Goal: Task Accomplishment & Management: Use online tool/utility

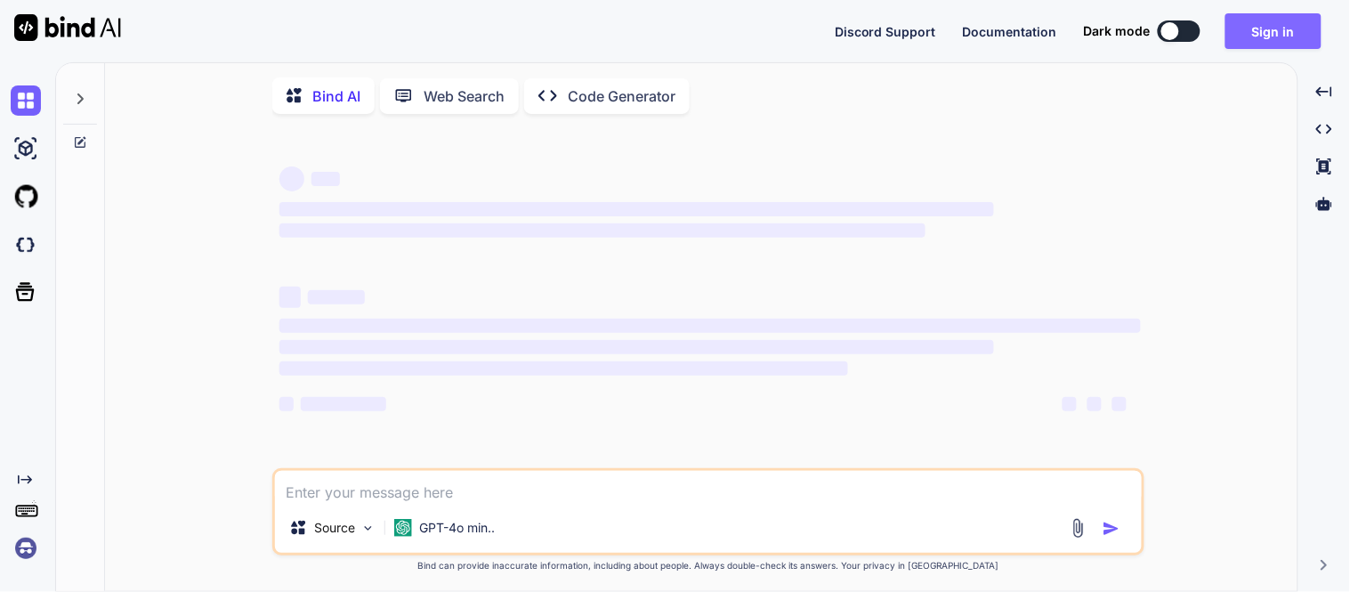
click at [1293, 28] on button "Sign in" at bounding box center [1273, 31] width 96 height 36
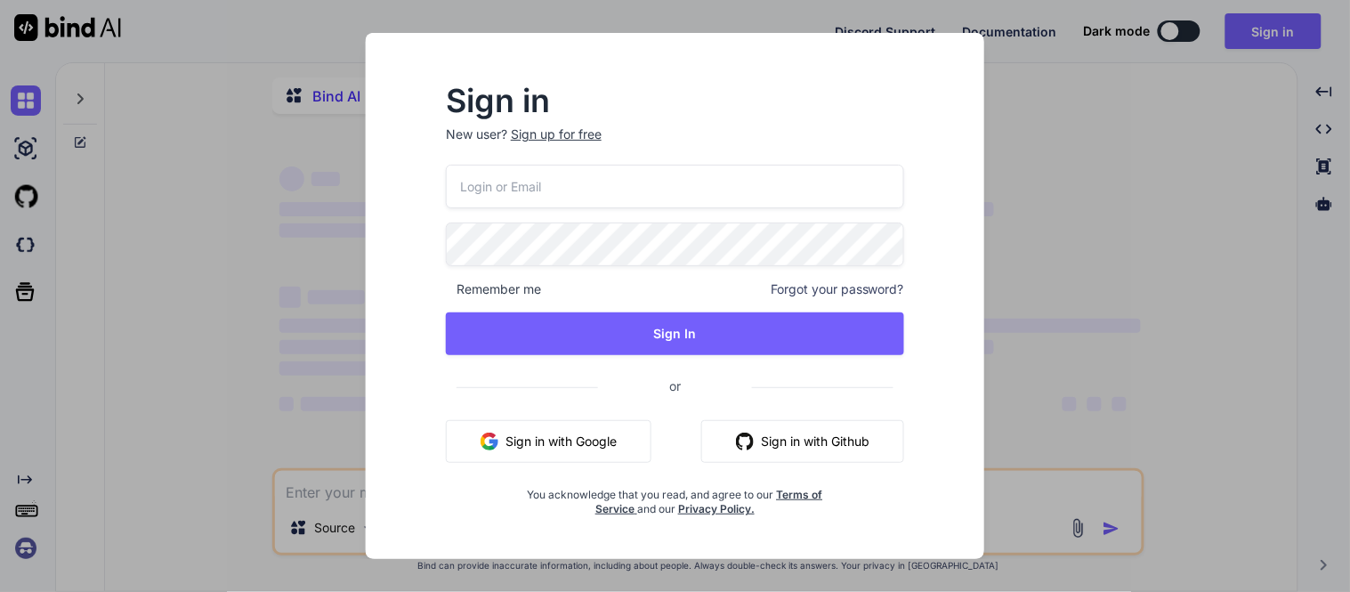
click at [585, 191] on input "email" at bounding box center [675, 187] width 458 height 44
type input "dhar"
type textarea "x"
type input "[EMAIL_ADDRESS][DOMAIN_NAME]"
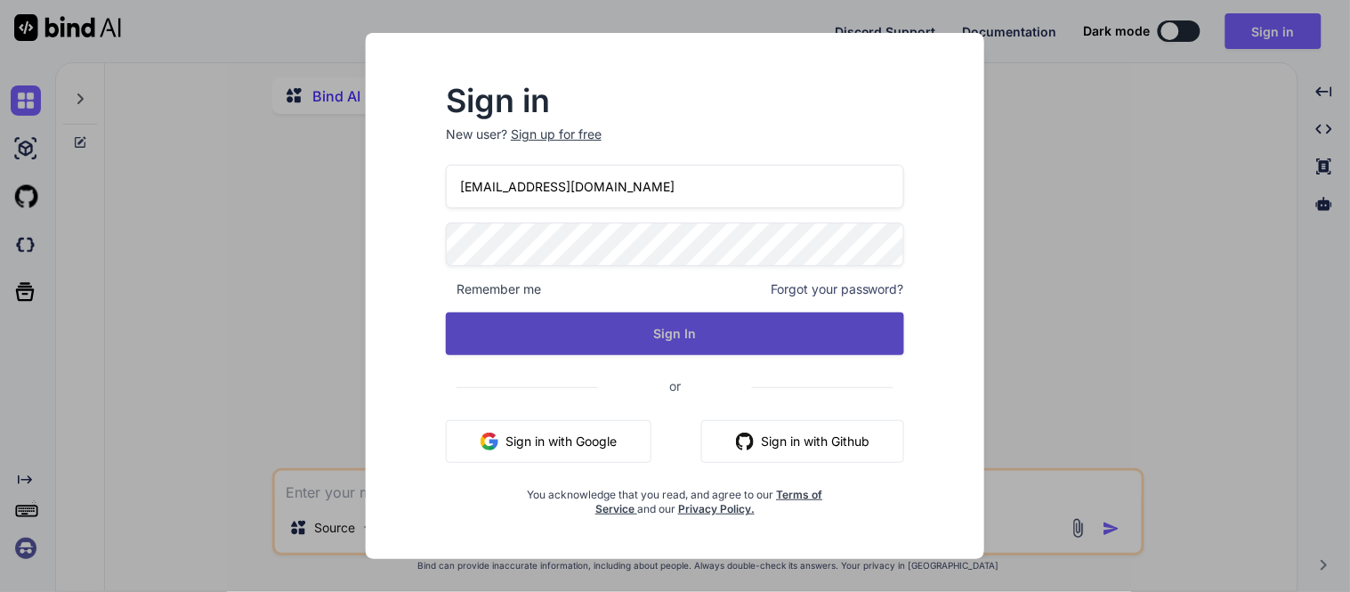
click at [698, 318] on button "Sign In" at bounding box center [675, 333] width 458 height 43
click at [698, 323] on button "Sign In" at bounding box center [675, 333] width 458 height 43
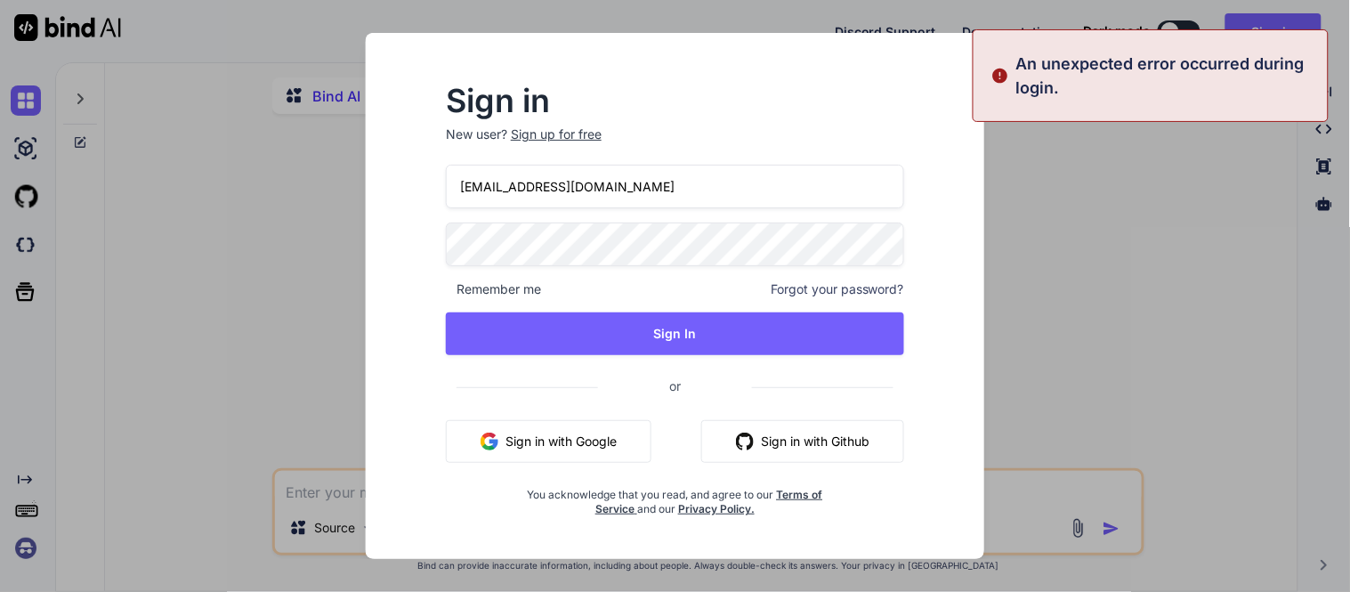
click at [402, 214] on div "Sign in New user? Sign up for free dharmik.nadiyapara@tcs.com Remember me Forgo…" at bounding box center [675, 312] width 590 height 494
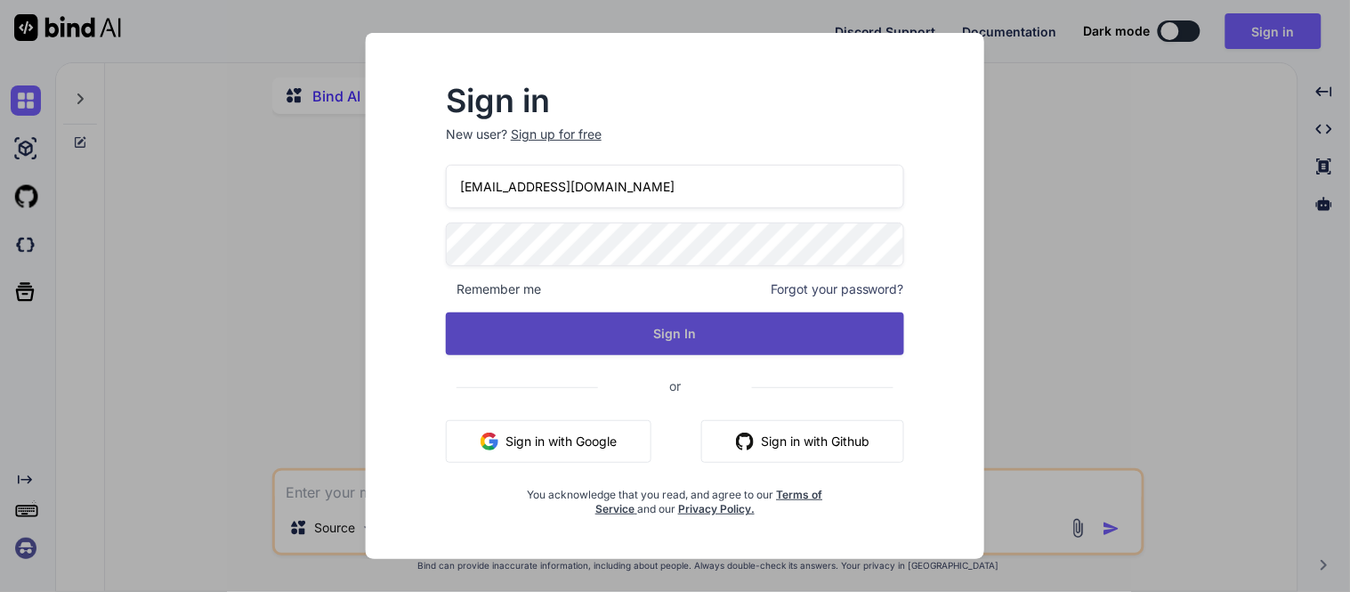
click at [688, 327] on button "Sign In" at bounding box center [675, 333] width 458 height 43
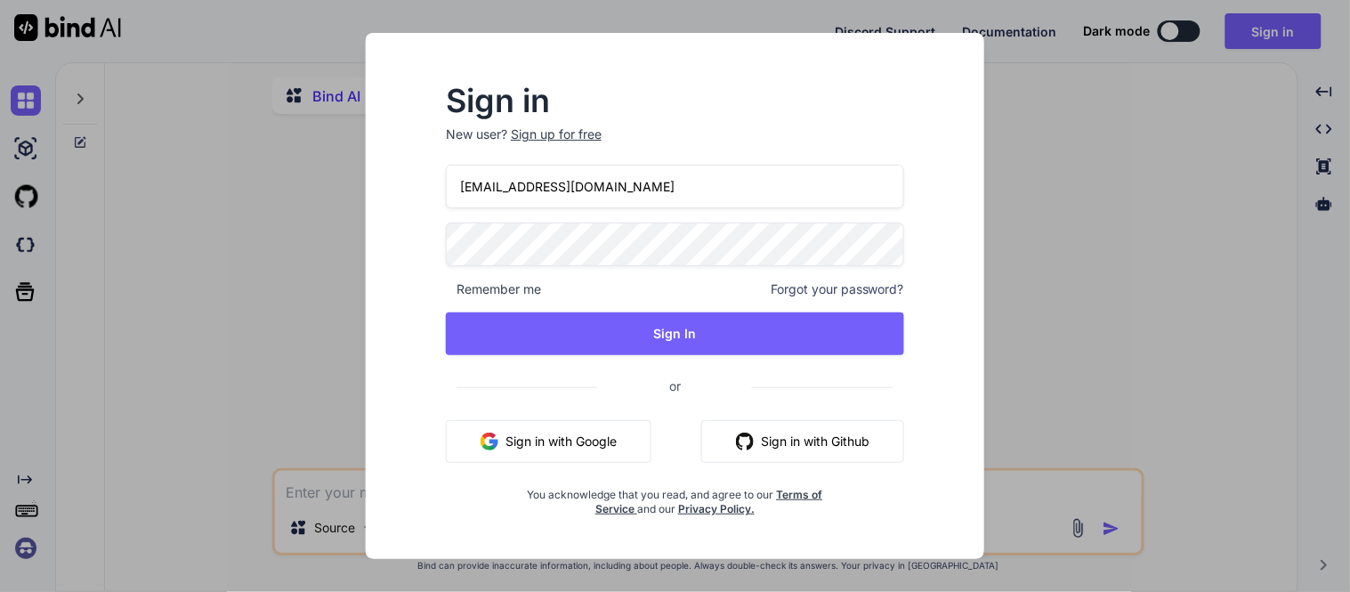
click at [824, 288] on span "Forgot your password?" at bounding box center [836, 289] width 133 height 18
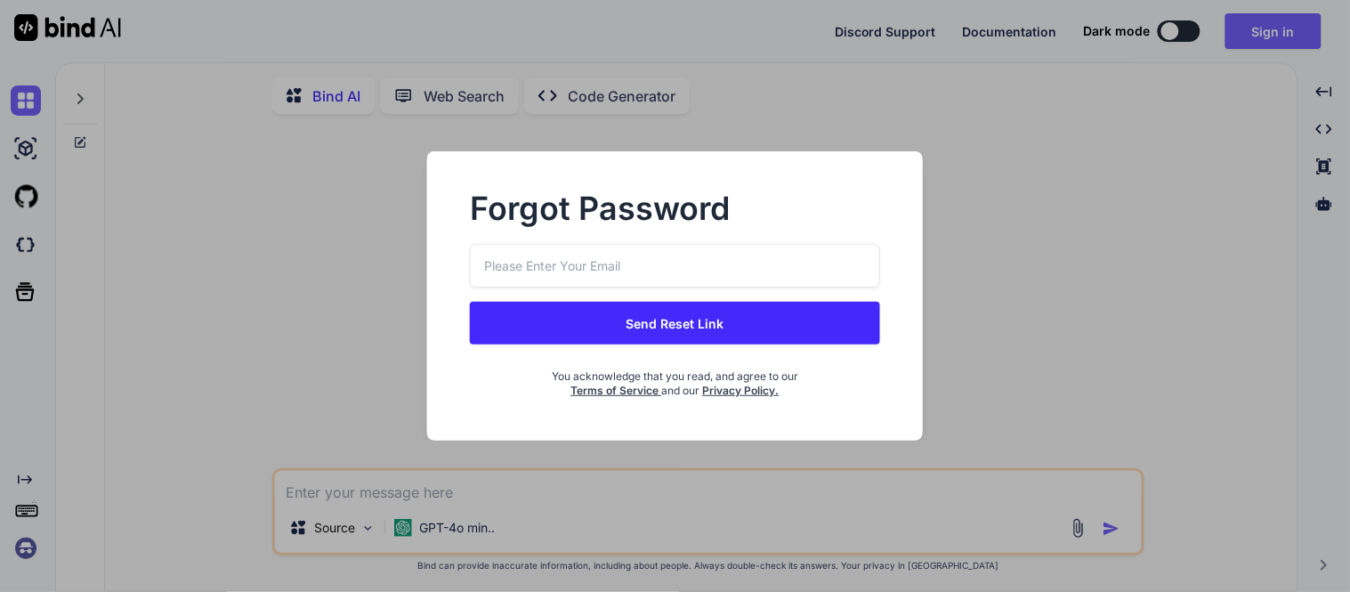
click at [700, 255] on input "email" at bounding box center [674, 266] width 409 height 44
type input "[EMAIL_ADDRESS][DOMAIN_NAME]"
click at [724, 324] on button "Send Reset Link" at bounding box center [674, 323] width 409 height 43
click at [662, 318] on button "Send Reset Link" at bounding box center [674, 323] width 409 height 43
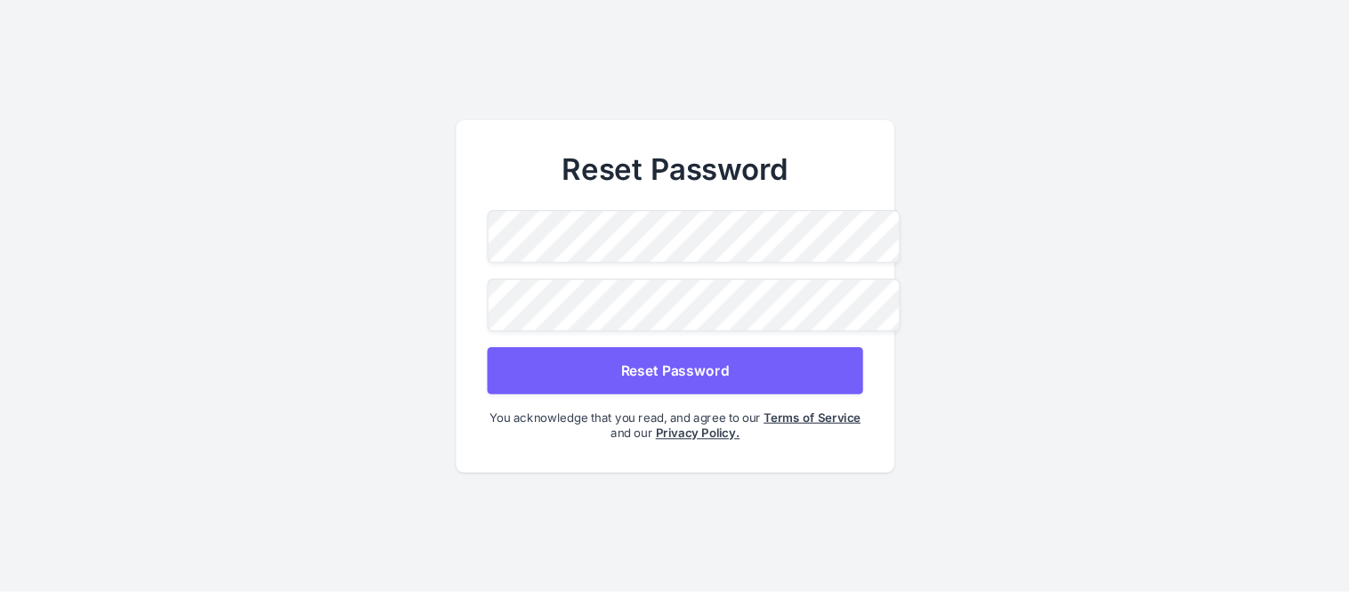
click at [700, 381] on button "Reset Password" at bounding box center [674, 369] width 375 height 47
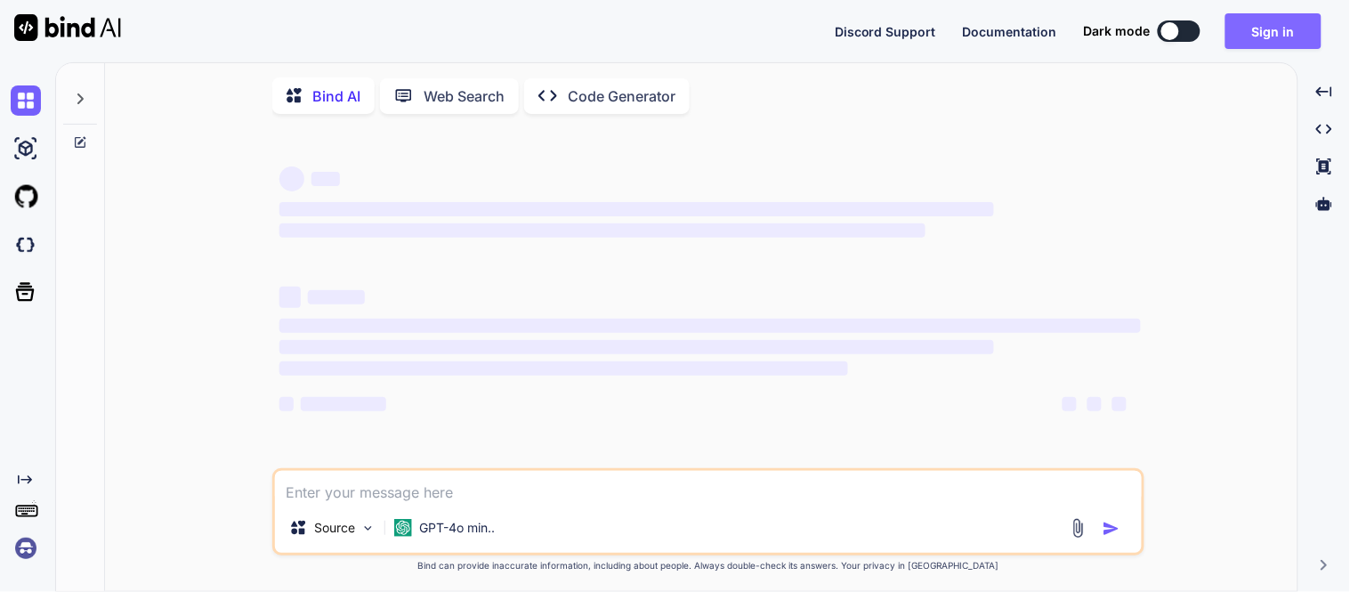
click at [1256, 37] on button "Sign in" at bounding box center [1273, 31] width 96 height 36
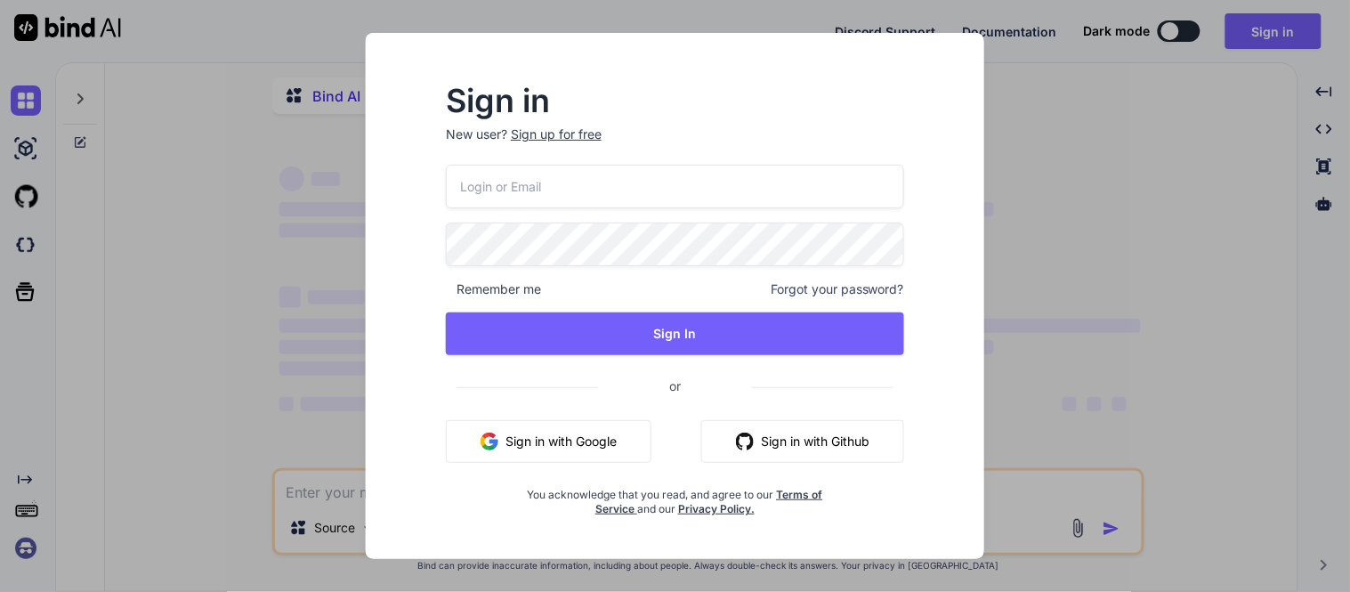
type textarea "x"
click at [480, 181] on input "email" at bounding box center [675, 187] width 458 height 44
type input "[EMAIL_ADDRESS][DOMAIN_NAME]"
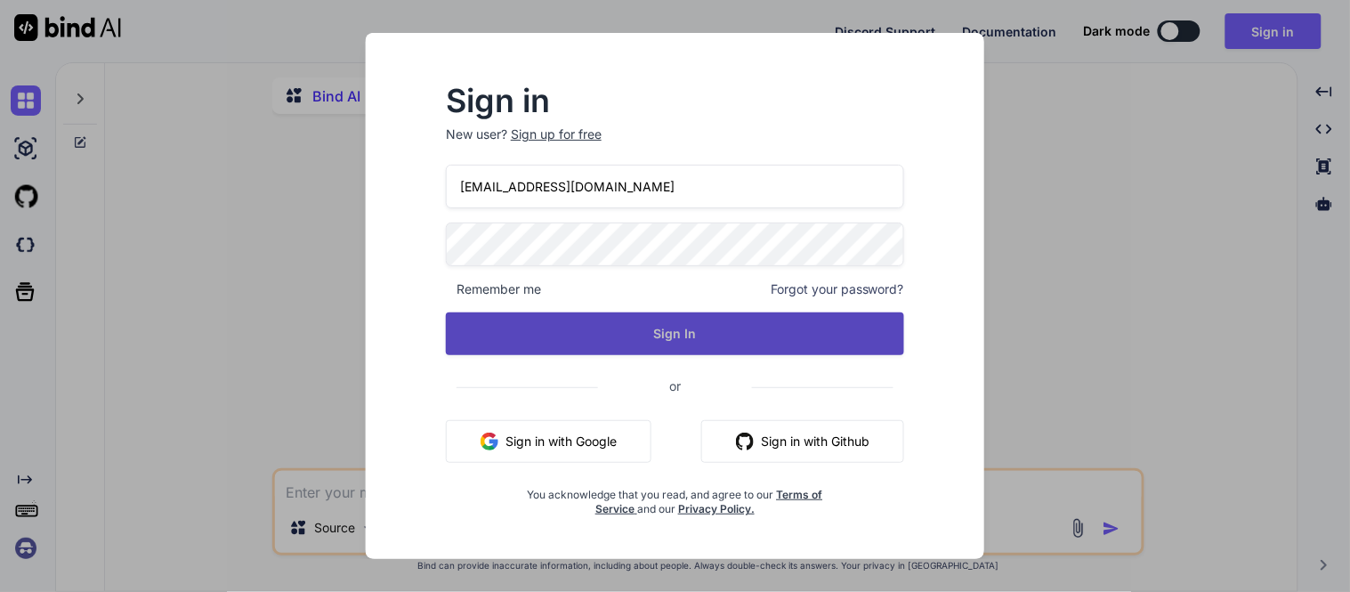
click at [696, 349] on button "Sign In" at bounding box center [675, 333] width 458 height 43
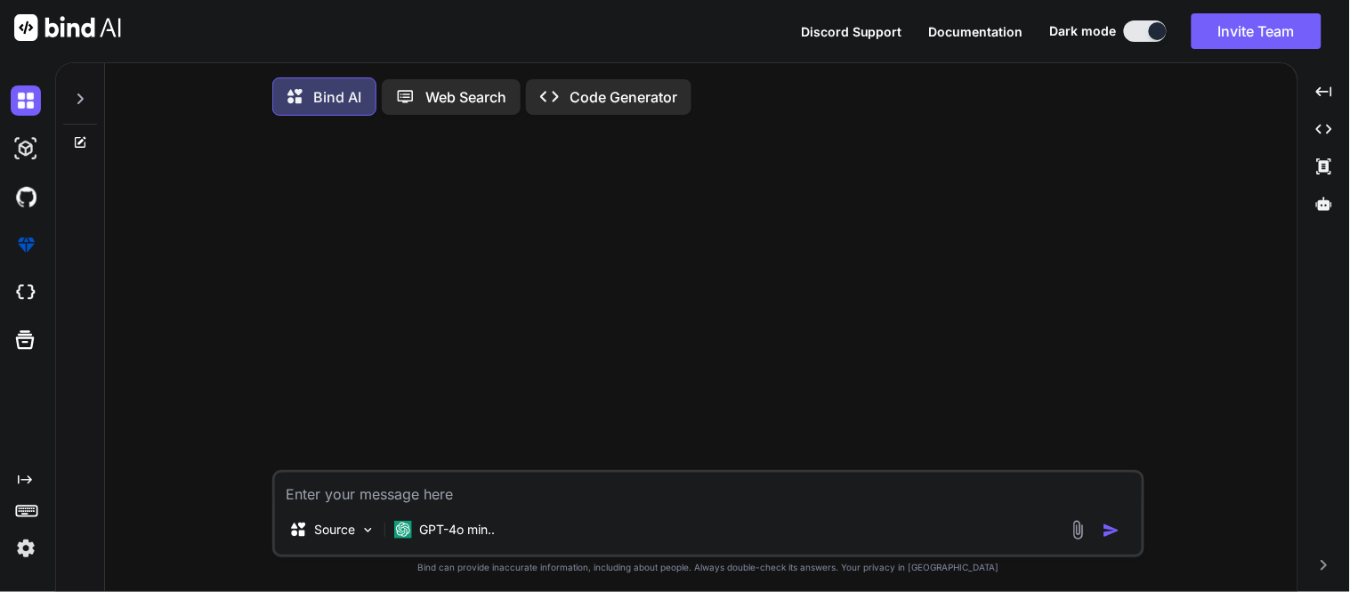
type textarea "x"
click at [360, 492] on textarea at bounding box center [708, 488] width 867 height 32
paste textarea "function(scope){ return (scope["orgData"]["Vertical"] == "CA" && scope["orgData…"
type textarea "function(scope){ return (scope["orgData"]["Vertical"] == "CA" && scope["orgData…"
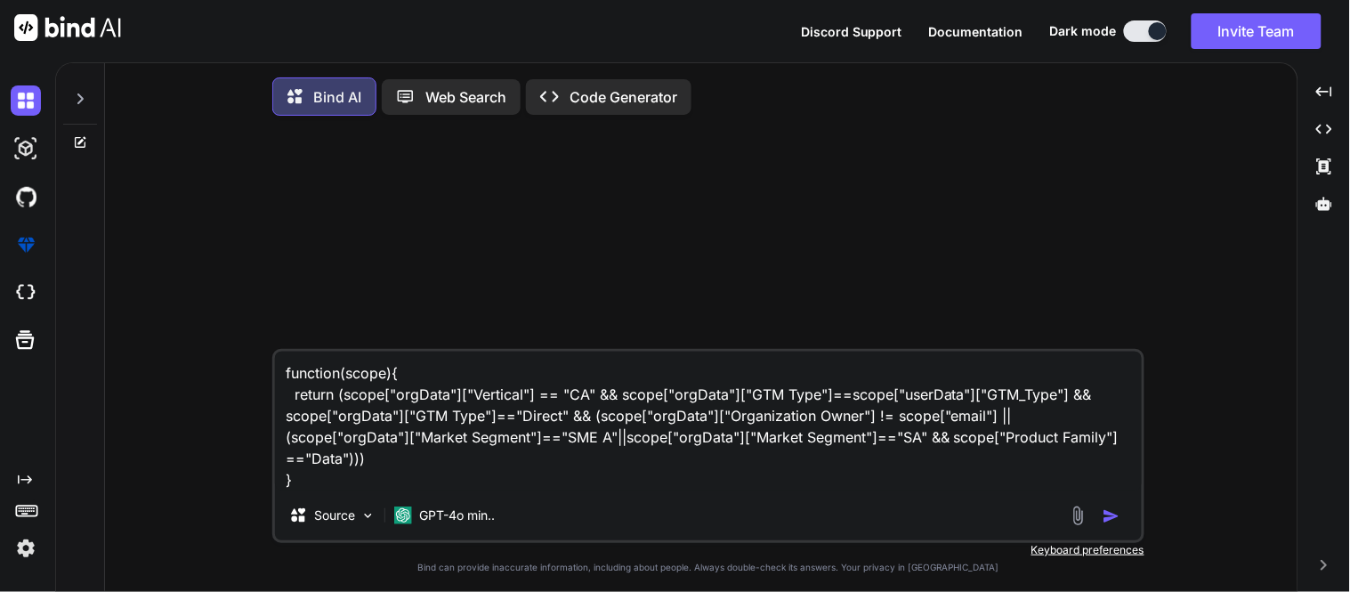
type textarea "x"
type textarea "function(scope){ return (scope["orgData"]["Vertical"] == "CA" && scope["orgData…"
type textarea "x"
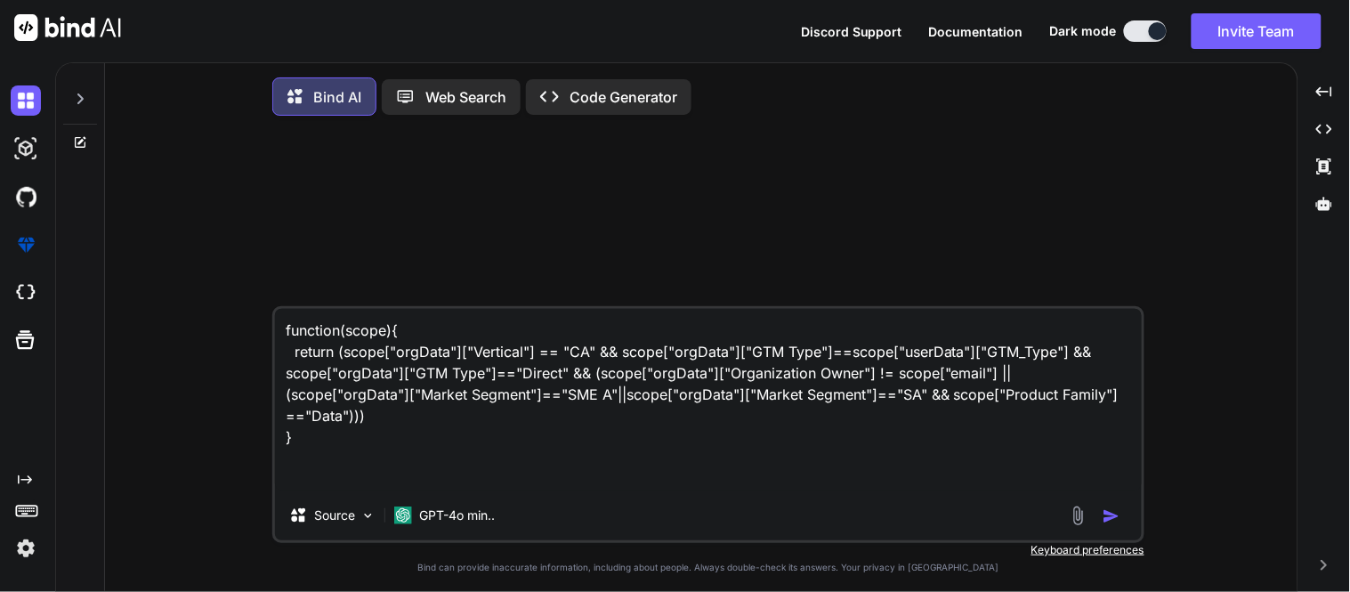
type textarea "function(scope){ return (scope["orgData"]["Vertical"] == "CA" && scope["orgData…"
type textarea "x"
type textarea "function(scope){ return (scope["orgData"]["Vertical"] == "CA" && scope["orgData…"
type textarea "x"
type textarea "function(scope){ return (scope["orgData"]["Vertical"] == "CA" && scope["orgData…"
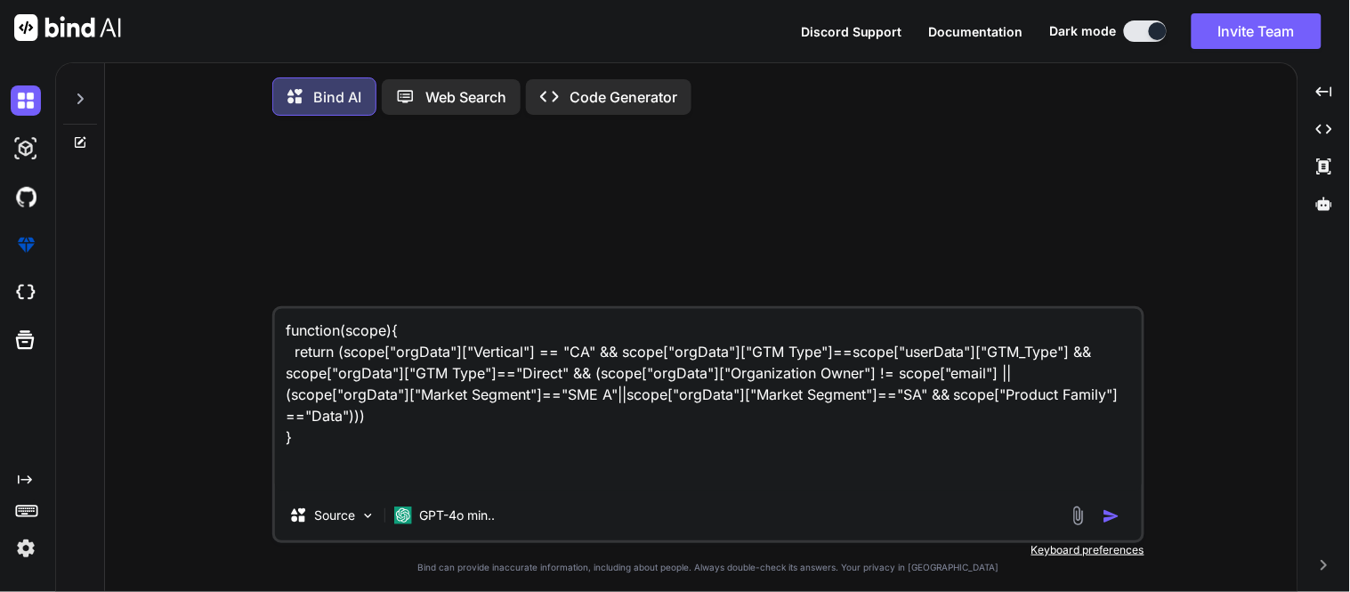
type textarea "x"
type textarea "function(scope){ return (scope["orgData"]["Vertical"] == "CA" && scope["orgData…"
type textarea "x"
type textarea "function(scope){ return (scope["orgData"]["Vertical"] == "CA" && scope["orgData…"
type textarea "x"
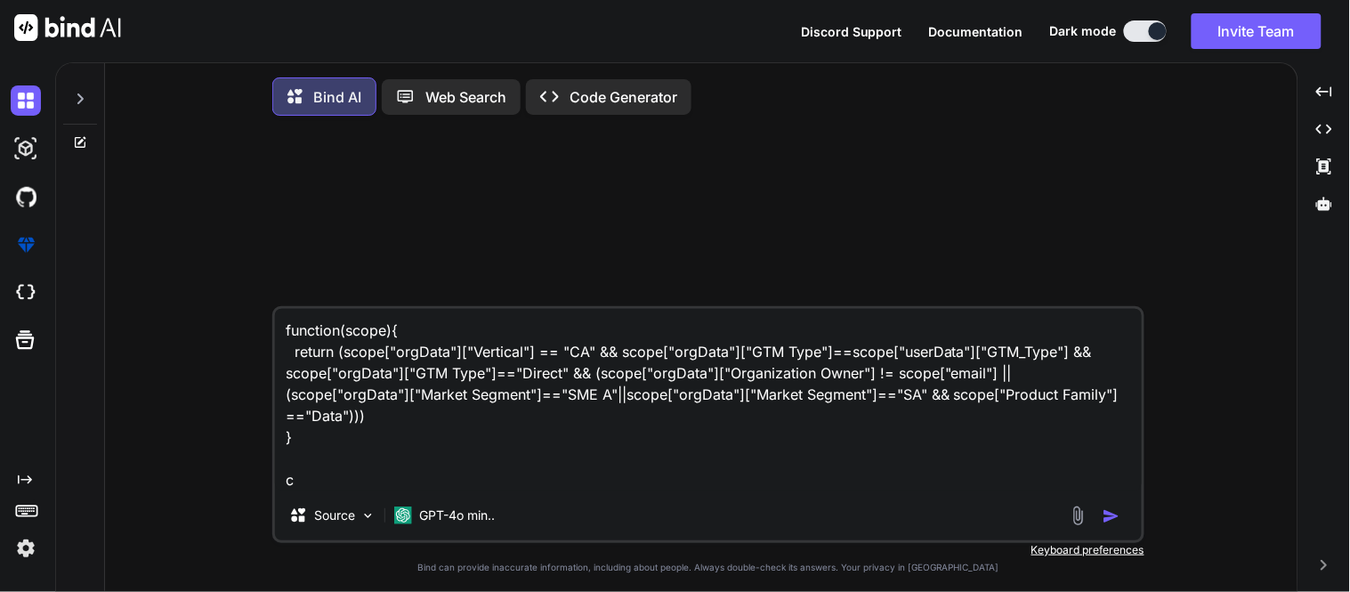
type textarea "function(scope){ return (scope["orgData"]["Vertical"] == "CA" && scope["orgData…"
type textarea "x"
type textarea "function(scope){ return (scope["orgData"]["Vertical"] == "CA" && scope["orgData…"
type textarea "x"
type textarea "function(scope){ return (scope["orgData"]["Vertical"] == "CA" && scope["orgData…"
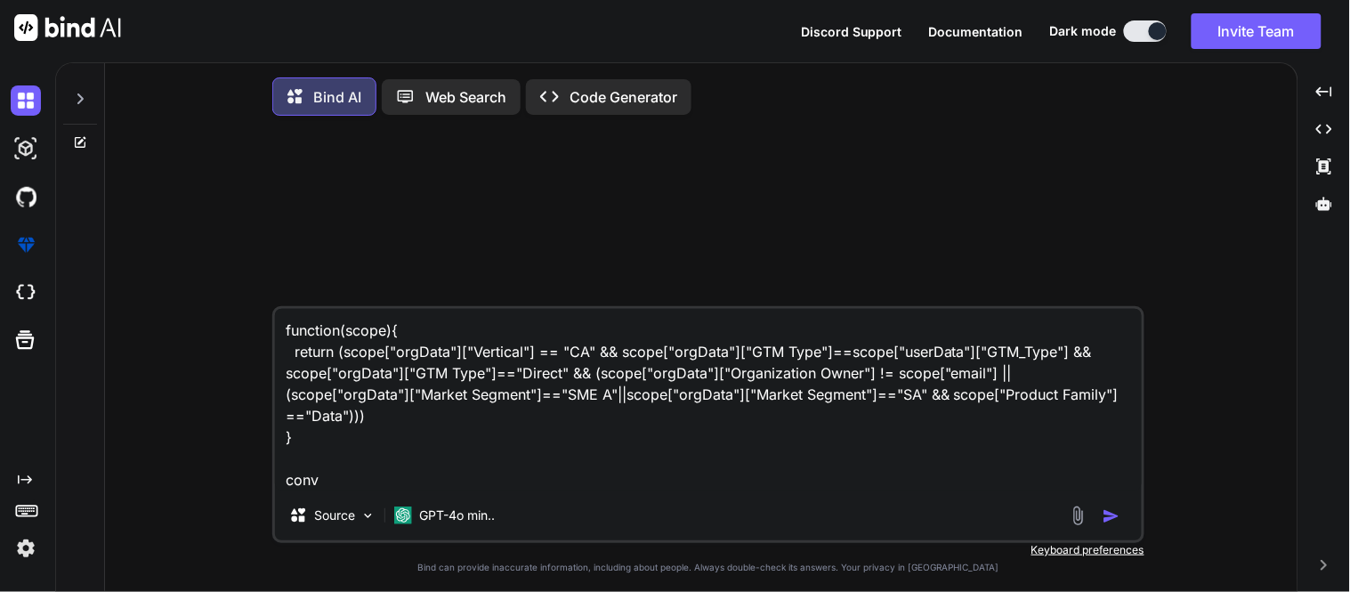
type textarea "x"
type textarea "function(scope){ return (scope["orgData"]["Vertical"] == "CA" && scope["orgData…"
type textarea "x"
type textarea "function(scope){ return (scope["orgData"]["Vertical"] == "CA" && scope["orgData…"
type textarea "x"
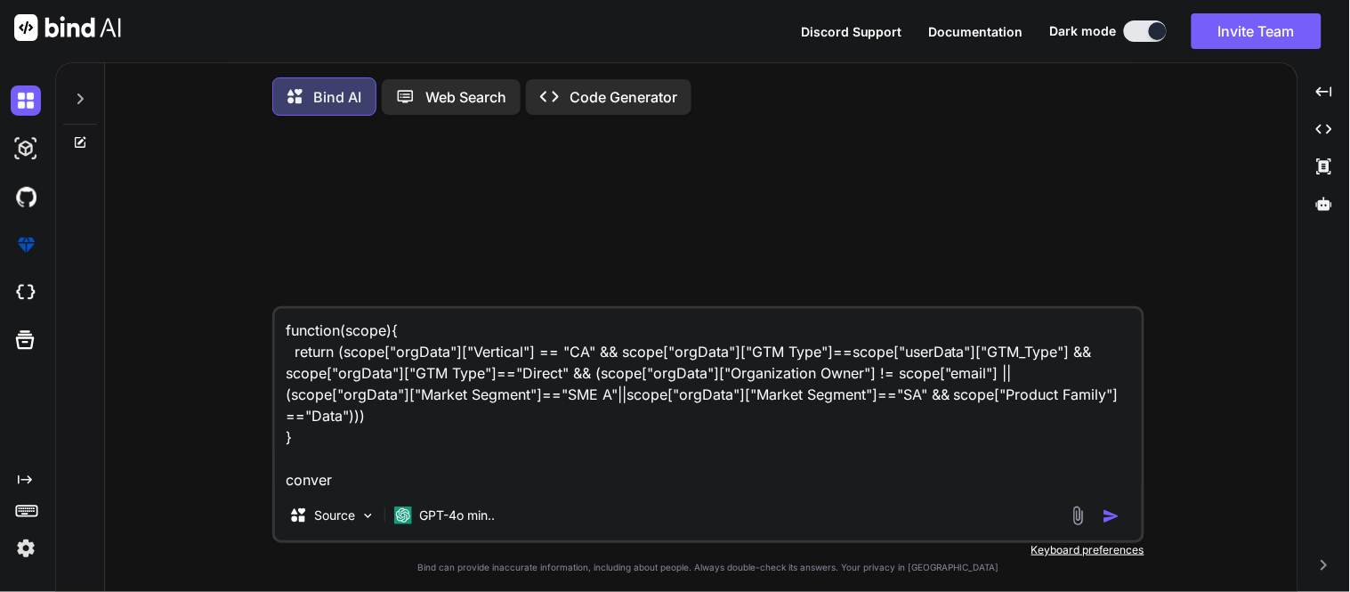
type textarea "function(scope){ return (scope["orgData"]["Vertical"] == "CA" && scope["orgData…"
type textarea "x"
type textarea "function(scope){ return (scope["orgData"]["Vertical"] == "CA" && scope["orgData…"
type textarea "x"
type textarea "function(scope){ return (scope["orgData"]["Vertical"] == "CA" && scope["orgData…"
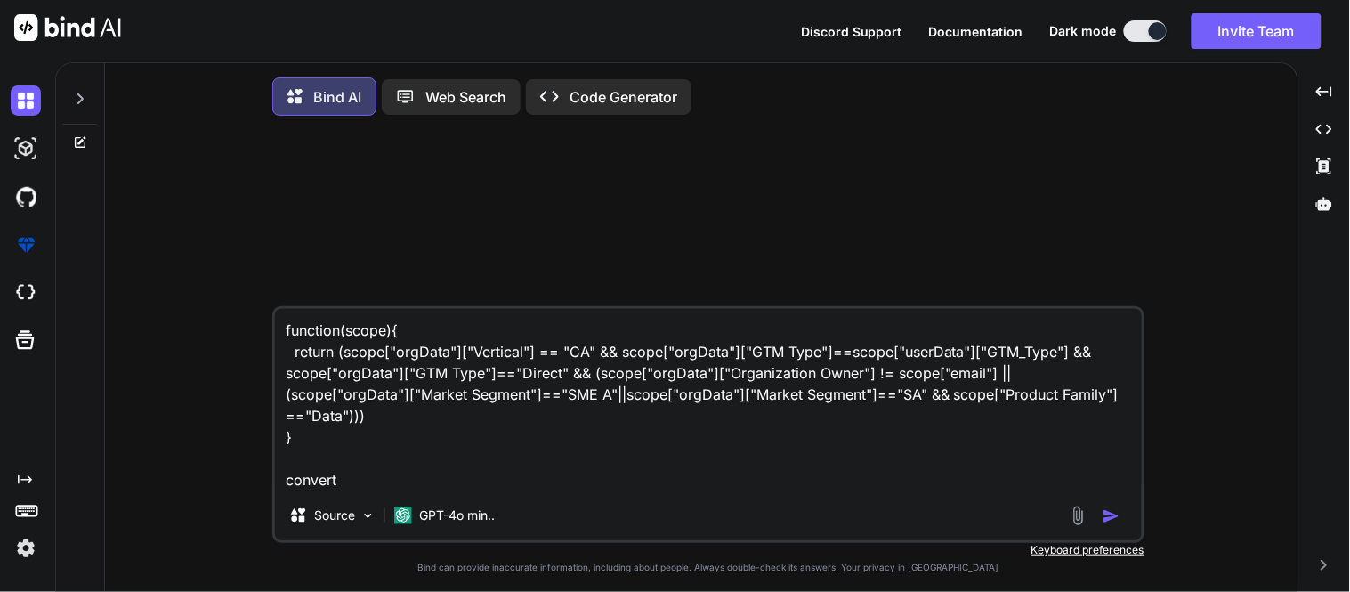
type textarea "x"
type textarea "function(scope){ return (scope["orgData"]["Vertical"] == "CA" && scope["orgData…"
type textarea "x"
type textarea "function(scope){ return (scope["orgData"]["Vertical"] == "CA" && scope["orgData…"
type textarea "x"
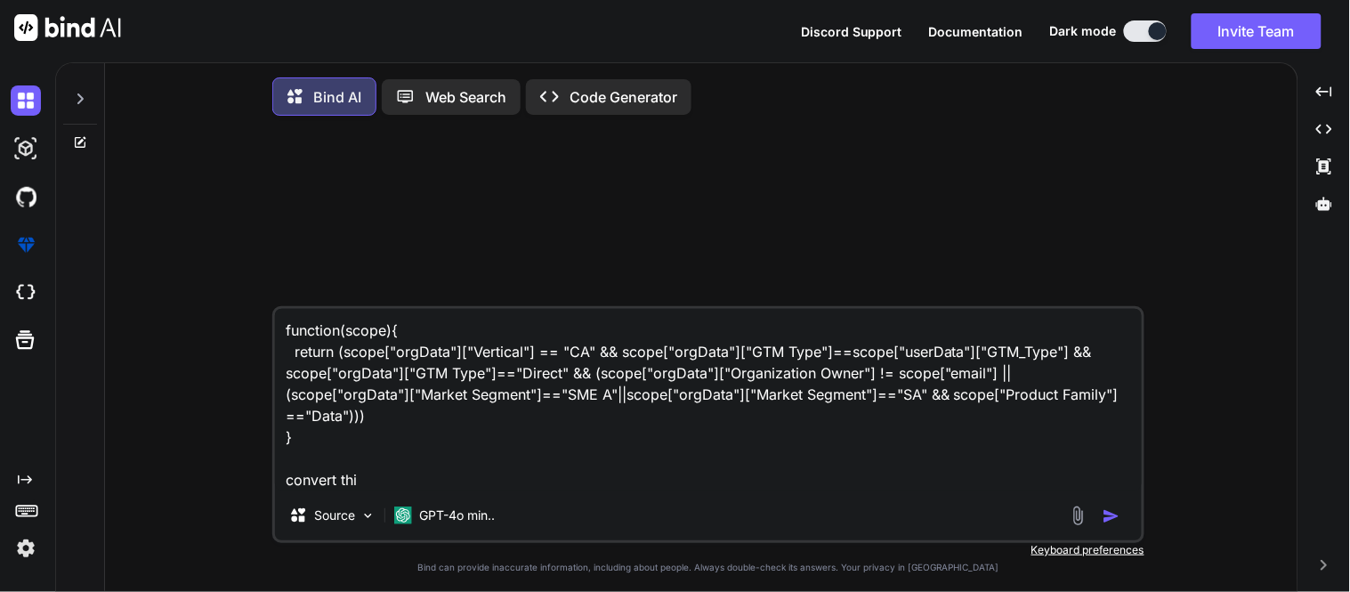
type textarea "function(scope){ return (scope["orgData"]["Vertical"] == "CA" && scope["orgData…"
type textarea "x"
type textarea "function(scope){ return (scope["orgData"]["Vertical"] == "CA" && scope["orgData…"
type textarea "x"
type textarea "function(scope){ return (scope["orgData"]["Vertical"] == "CA" && scope["orgData…"
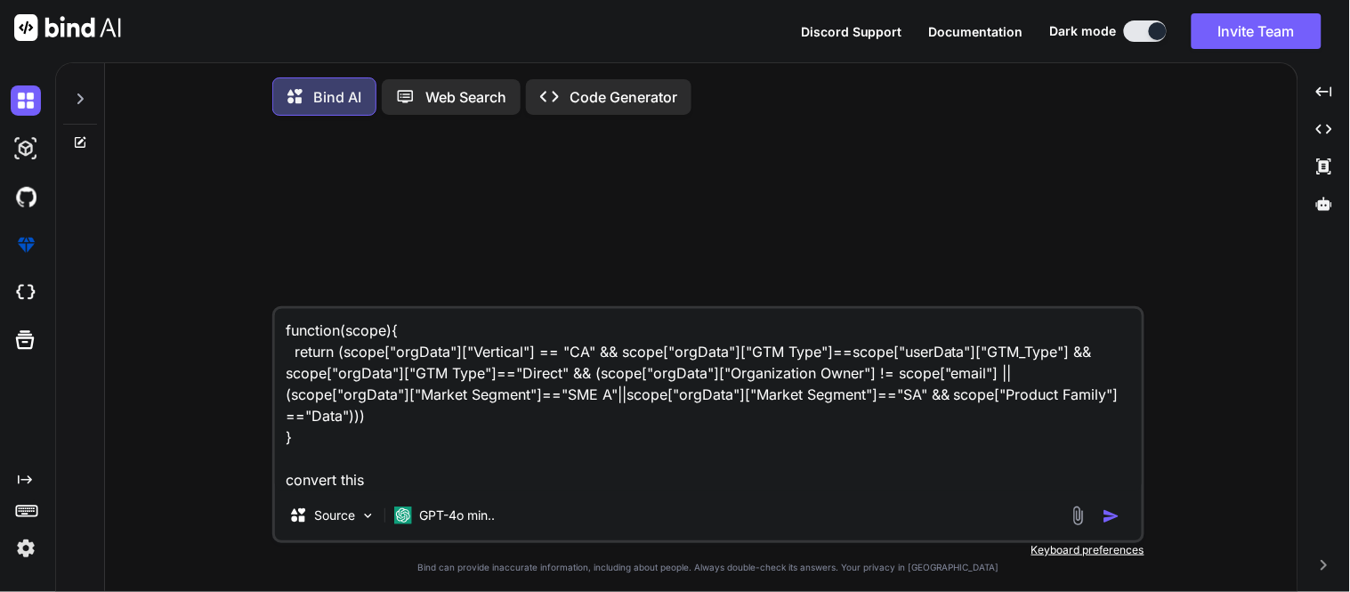
type textarea "x"
type textarea "function(scope){ return (scope["orgData"]["Vertical"] == "CA" && scope["orgData…"
type textarea "x"
type textarea "function(scope){ return (scope["orgData"]["Vertical"] == "CA" && scope["orgData…"
type textarea "x"
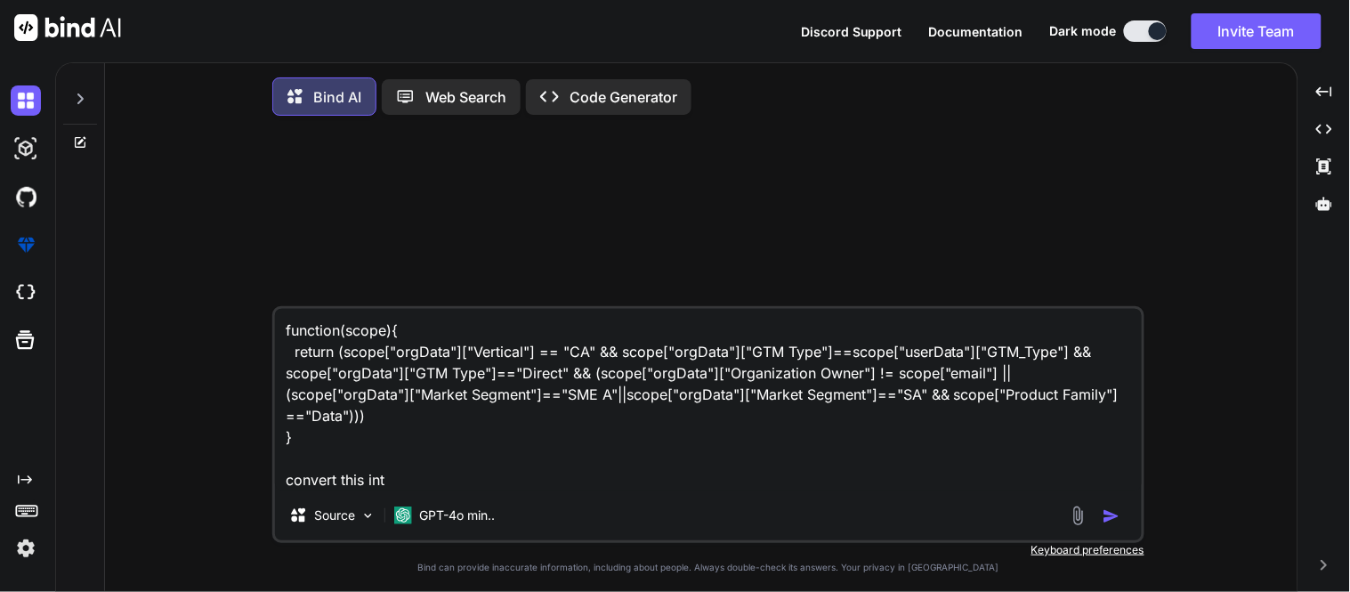
type textarea "function(scope){ return (scope["orgData"]["Vertical"] == "CA" && scope["orgData…"
type textarea "x"
type textarea "function(scope){ return (scope["orgData"]["Vertical"] == "CA" && scope["orgData…"
type textarea "x"
type textarea "function(scope){ return (scope["orgData"]["Vertical"] == "CA" && scope["orgData…"
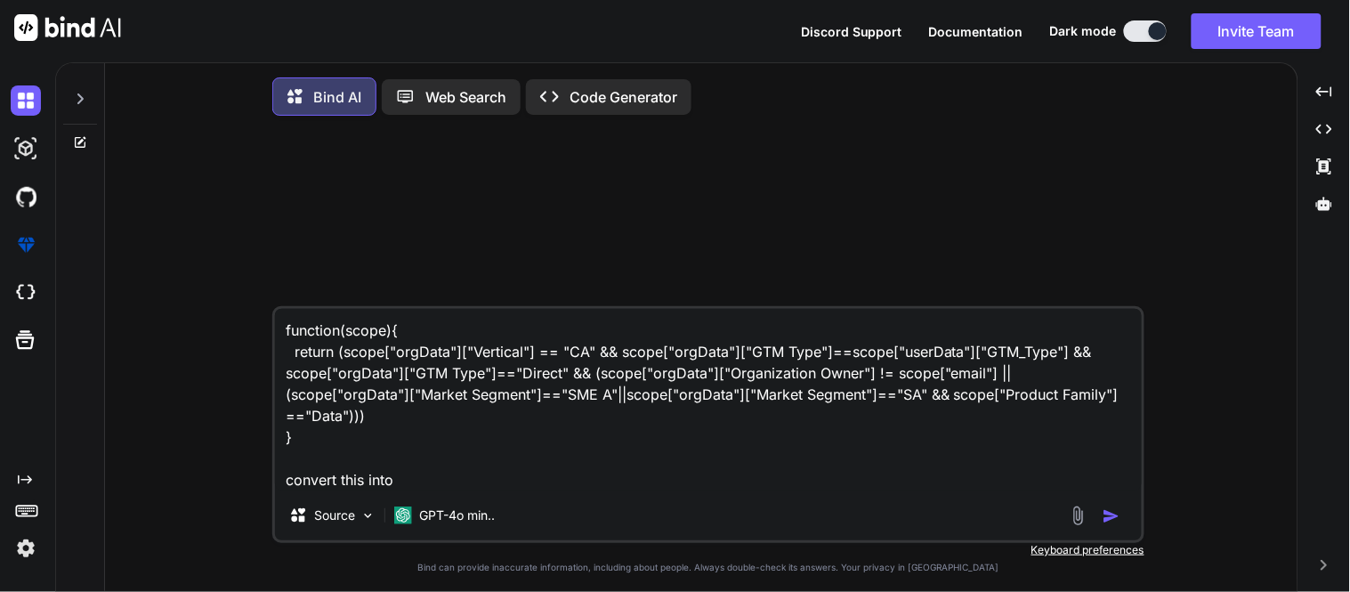
type textarea "x"
type textarea "function(scope){ return (scope["orgData"]["Vertical"] == "CA" && scope["orgData…"
type textarea "x"
type textarea "function(scope){ return (scope["orgData"]["Vertical"] == "CA" && scope["orgData…"
type textarea "x"
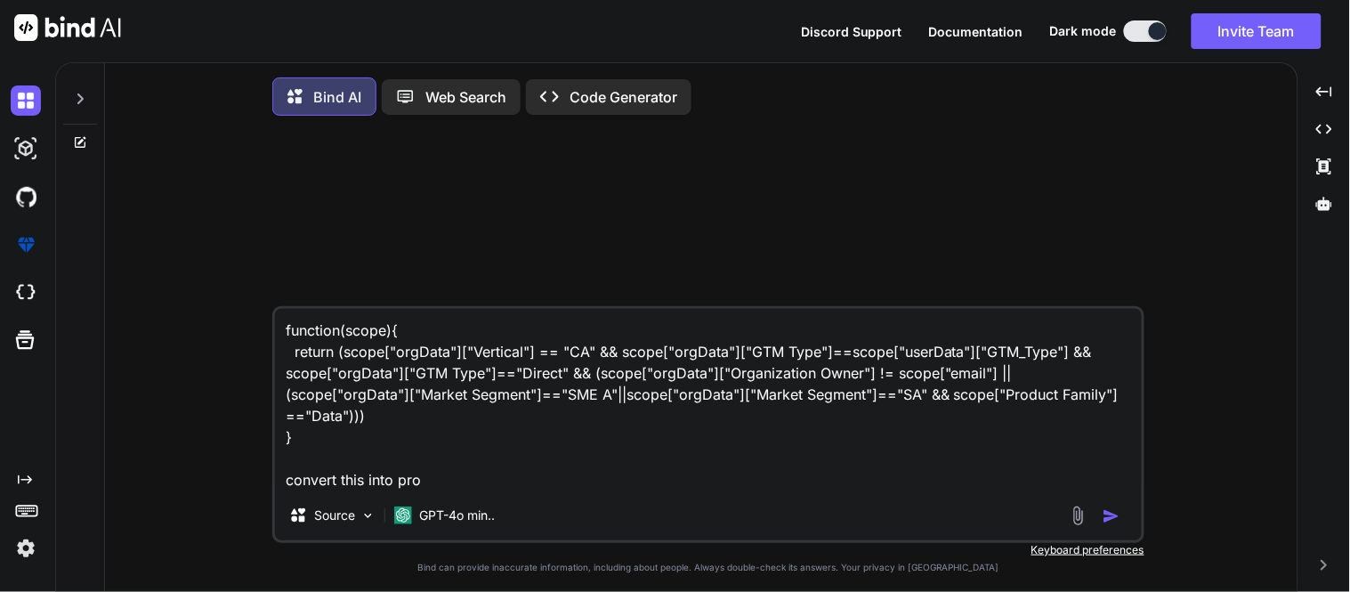
type textarea "function(scope){ return (scope["orgData"]["Vertical"] == "CA" && scope["orgData…"
type textarea "x"
type textarea "function(scope){ return (scope["orgData"]["Vertical"] == "CA" && scope["orgData…"
type textarea "x"
type textarea "function(scope){ return (scope["orgData"]["Vertical"] == "CA" && scope["orgData…"
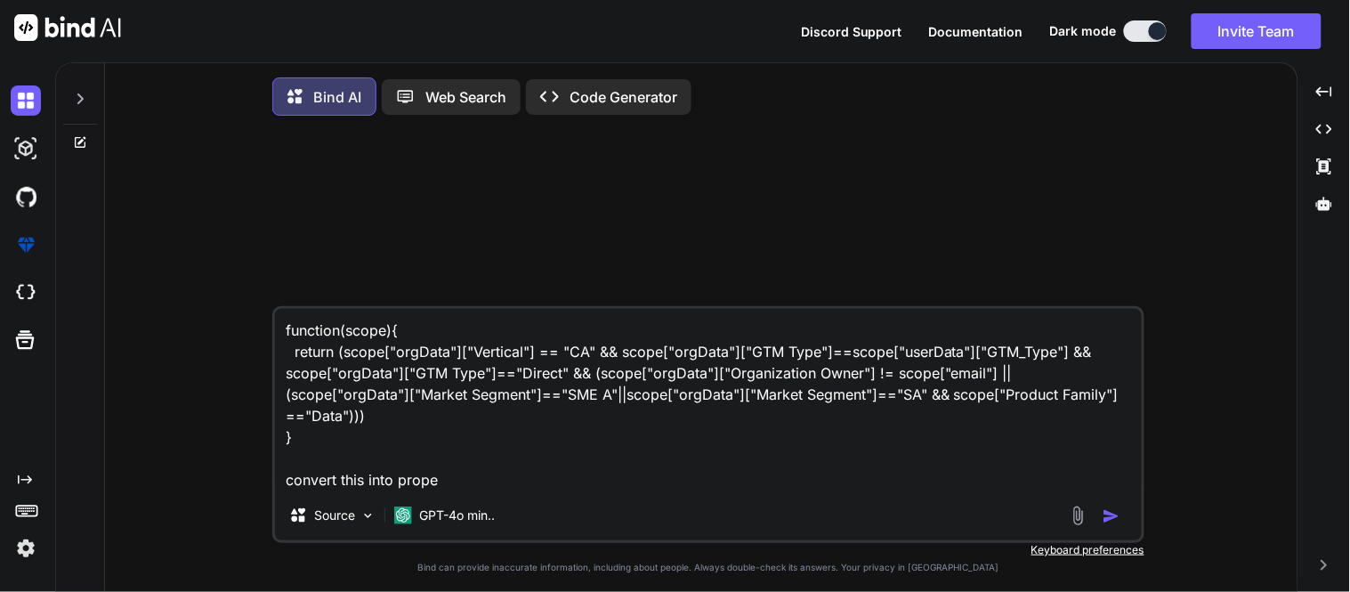
type textarea "x"
type textarea "function(scope){ return (scope["orgData"]["Vertical"] == "CA" && scope["orgData…"
type textarea "x"
type textarea "function(scope){ return (scope["orgData"]["Vertical"] == "CA" && scope["orgData…"
type textarea "x"
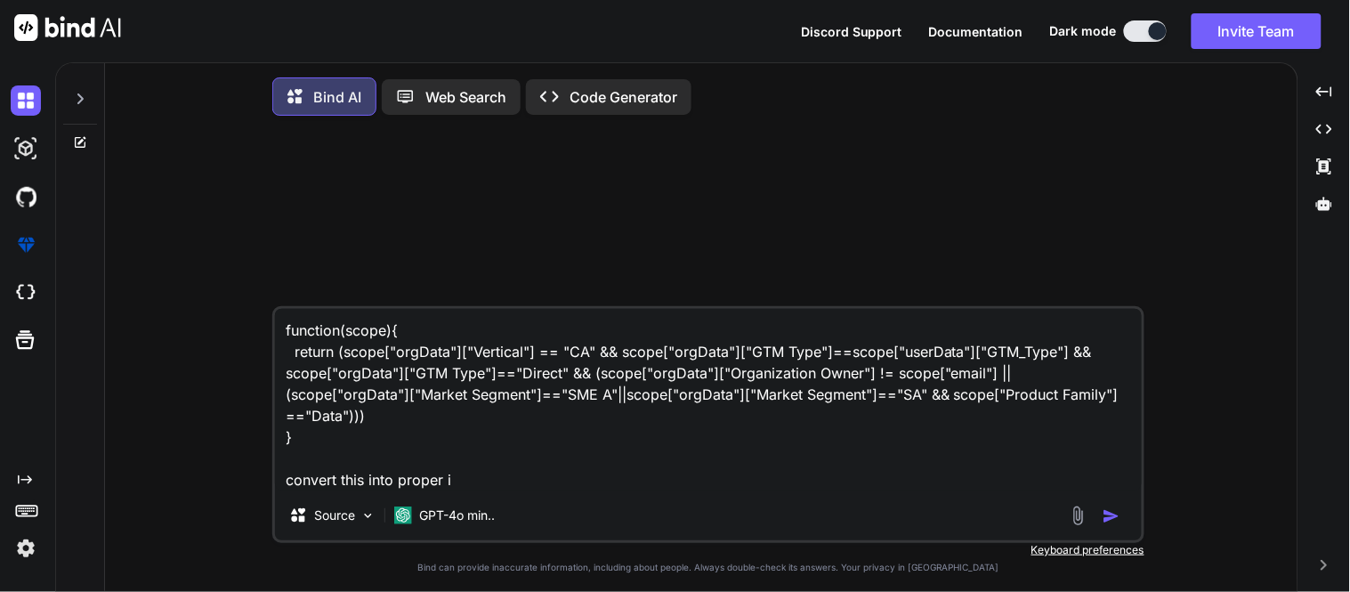
type textarea "function(scope){ return (scope["orgData"]["Vertical"] == "CA" && scope["orgData…"
type textarea "x"
type textarea "function(scope){ return (scope["orgData"]["Vertical"] == "CA" && scope["orgData…"
type textarea "x"
type textarea "function(scope){ return (scope["orgData"]["Vertical"] == "CA" && scope["orgData…"
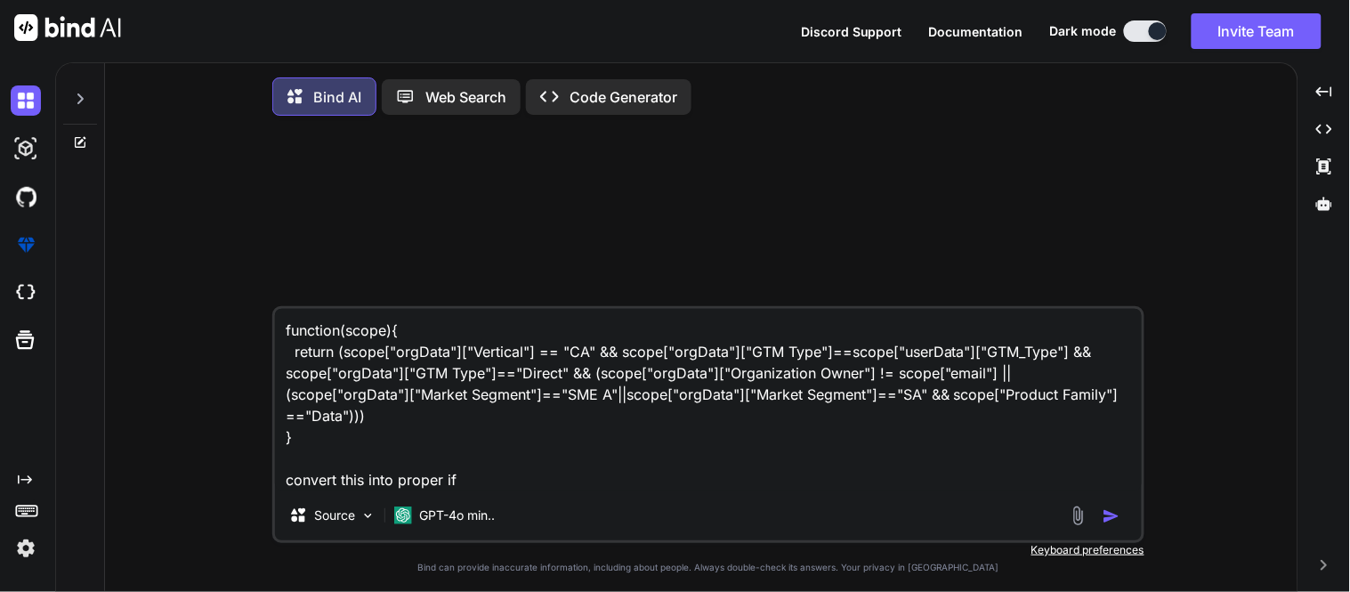
type textarea "x"
type textarea "function(scope){ return (scope["orgData"]["Vertical"] == "CA" && scope["orgData…"
type textarea "x"
type textarea "function(scope){ return (scope["orgData"]["Vertical"] == "CA" && scope["orgData…"
type textarea "x"
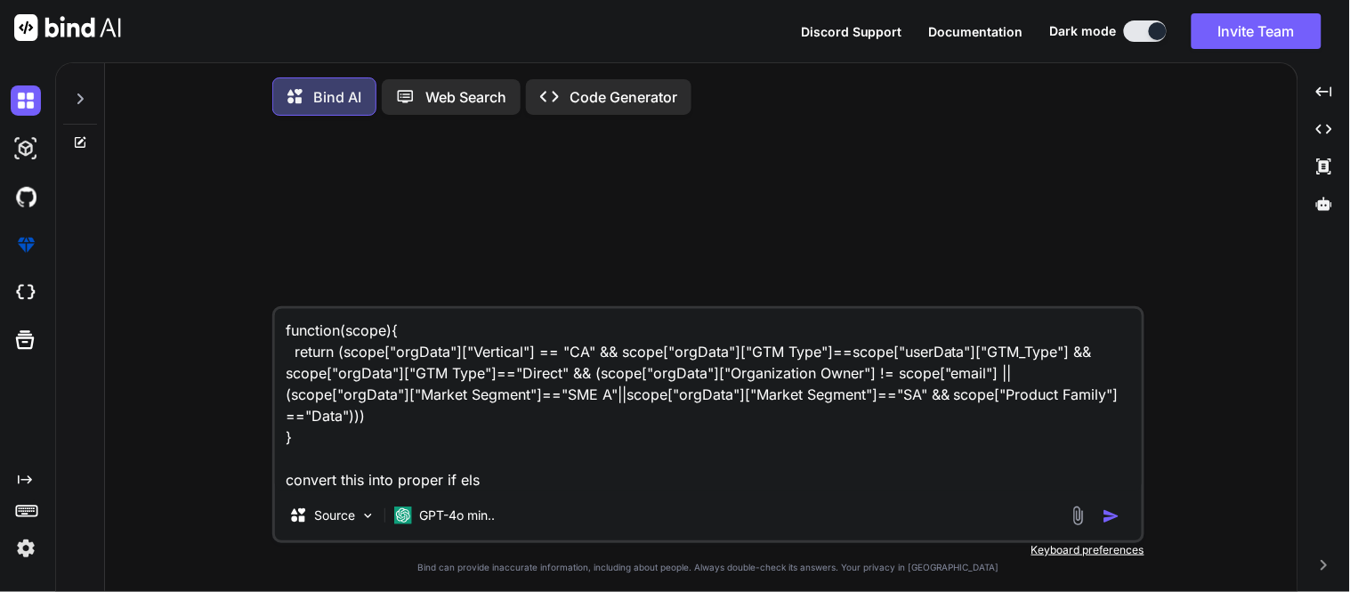
type textarea "function(scope){ return (scope["orgData"]["Vertical"] == "CA" && scope["orgData…"
type textarea "x"
type textarea "function(scope){ return (scope["orgData"]["Vertical"] == "CA" && scope["orgData…"
type textarea "x"
type textarea "function(scope){ return (scope["orgData"]["Vertical"] == "CA" && scope["orgData…"
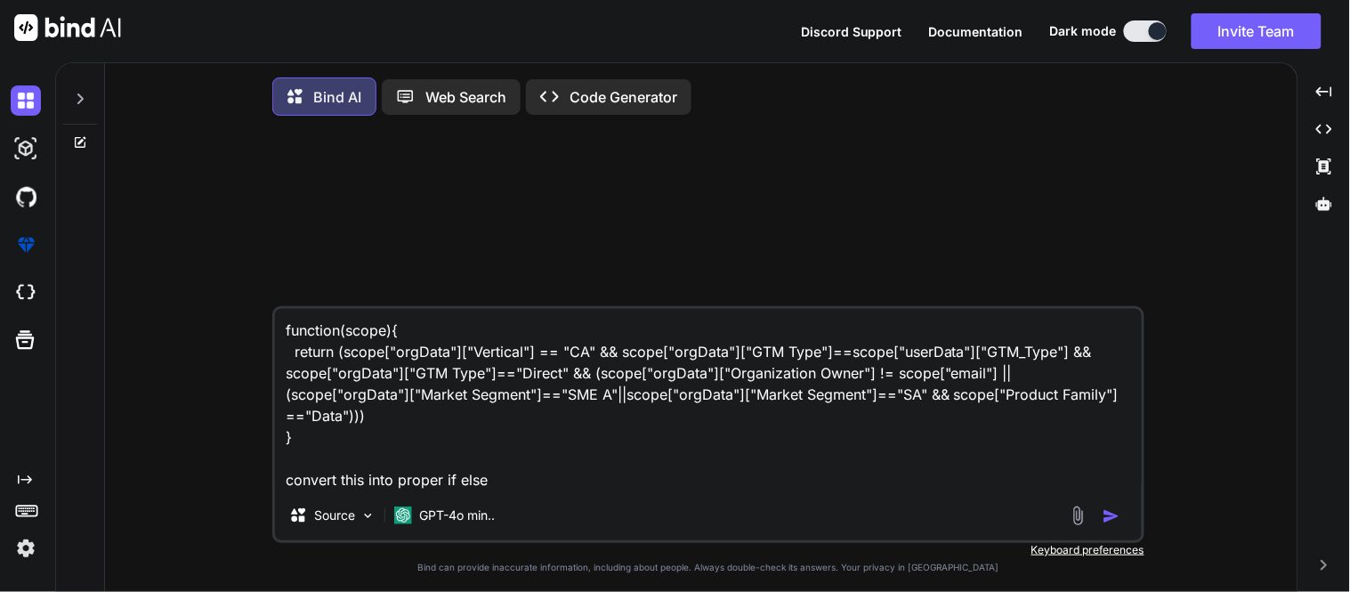
type textarea "x"
type textarea "function(scope){ return (scope["orgData"]["Vertical"] == "CA" && scope["orgData…"
type textarea "x"
type textarea "function(scope){ return (scope["orgData"]["Vertical"] == "CA" && scope["orgData…"
type textarea "x"
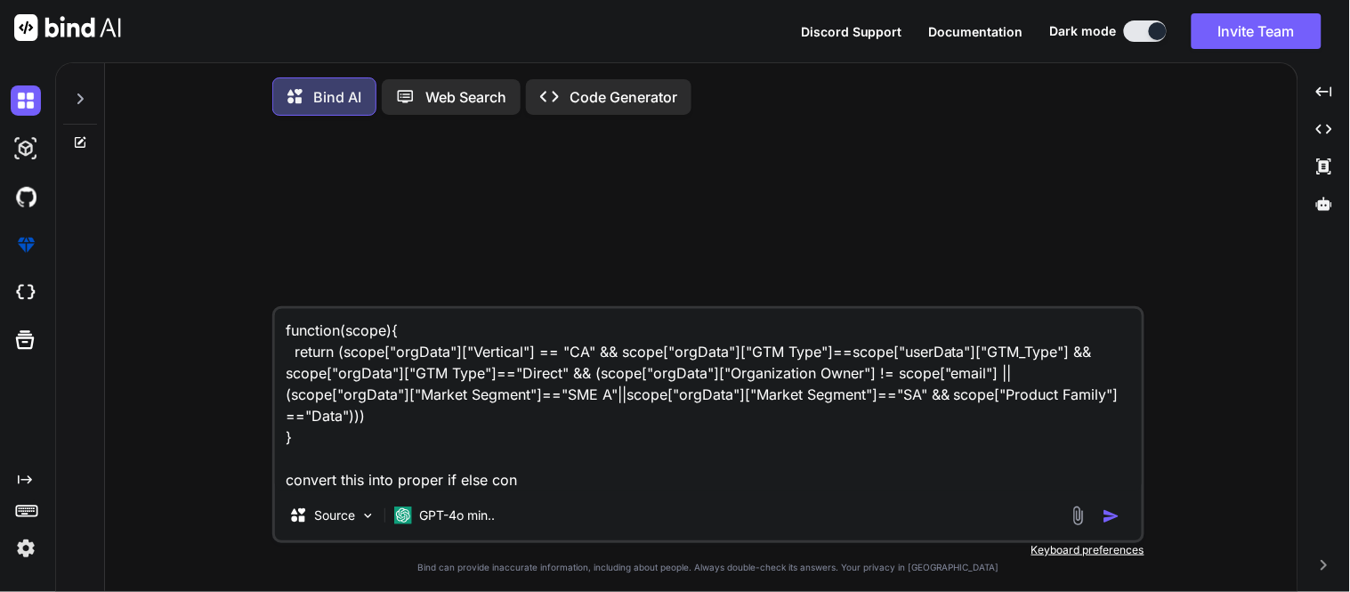
type textarea "function(scope){ return (scope["orgData"]["Vertical"] == "CA" && scope["orgData…"
type textarea "x"
type textarea "function(scope){ return (scope["orgData"]["Vertical"] == "CA" && scope["orgData…"
type textarea "x"
type textarea "function(scope){ return (scope["orgData"]["Vertical"] == "CA" && scope["orgData…"
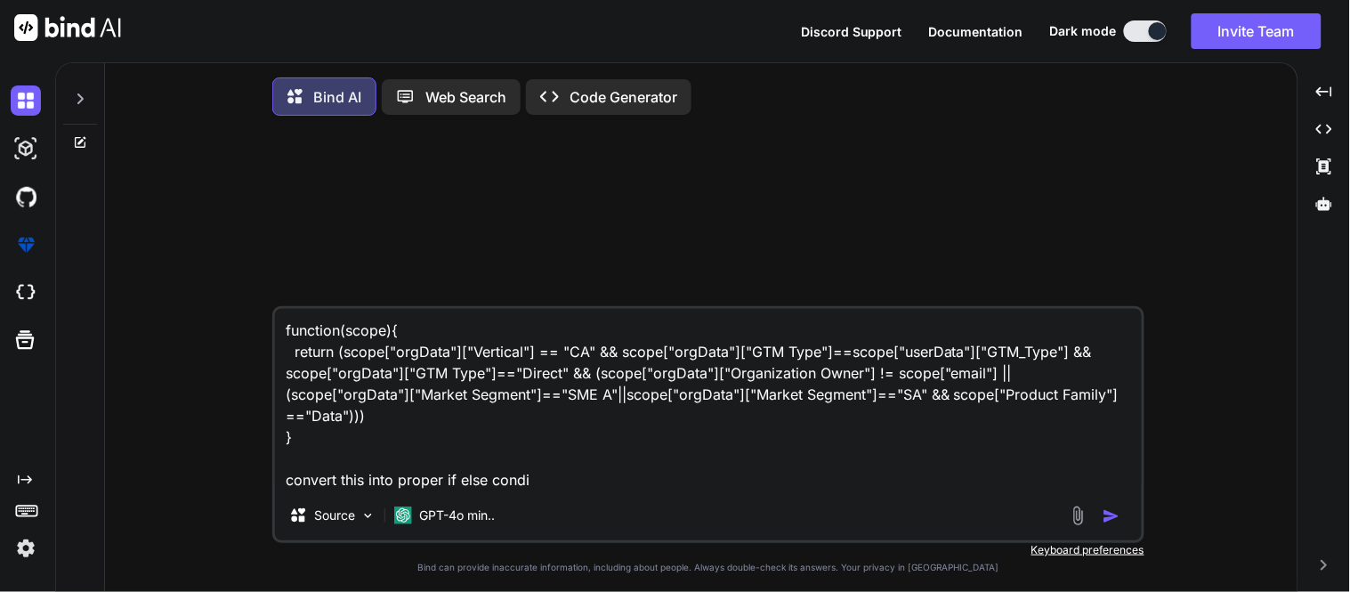
type textarea "x"
type textarea "function(scope){ return (scope["orgData"]["Vertical"] == "CA" && scope["orgData…"
type textarea "x"
type textarea "function(scope){ return (scope["orgData"]["Vertical"] == "CA" && scope["orgData…"
type textarea "x"
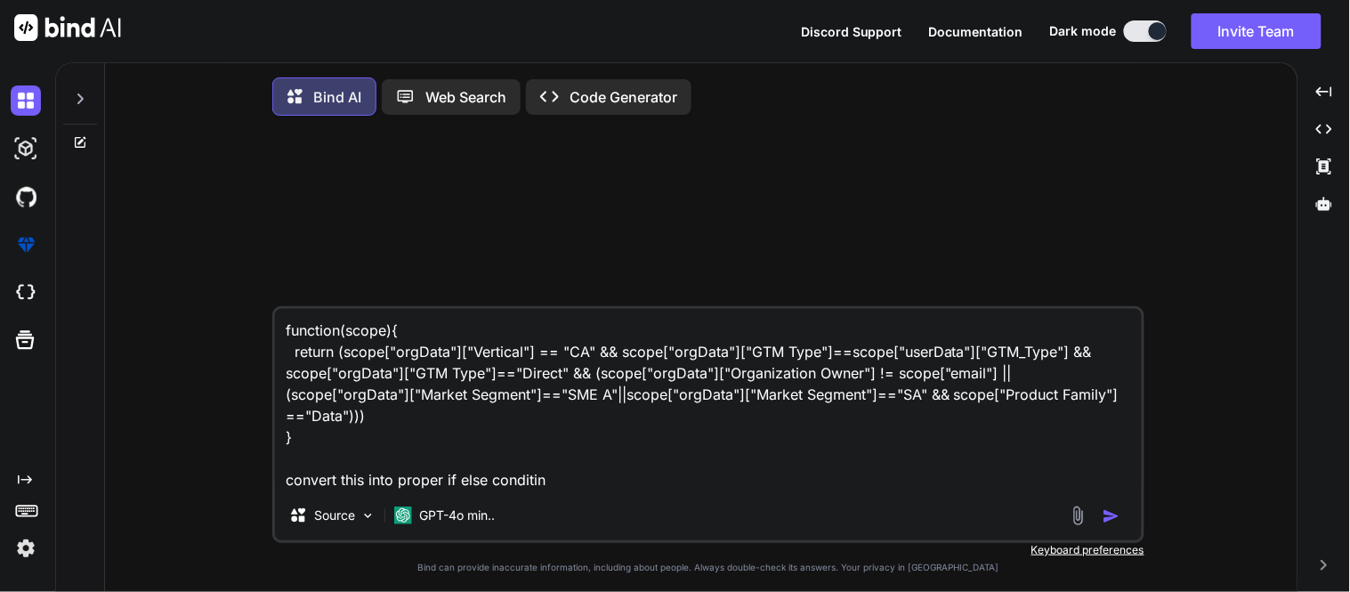
type textarea "function(scope){ return (scope["orgData"]["Vertical"] == "CA" && scope["orgData…"
type textarea "x"
type textarea "function(scope){ return (scope["orgData"]["Vertical"] == "CA" && scope["orgData…"
type textarea "x"
type textarea "function(scope){ return (scope["orgData"]["Vertical"] == "CA" && scope["orgData…"
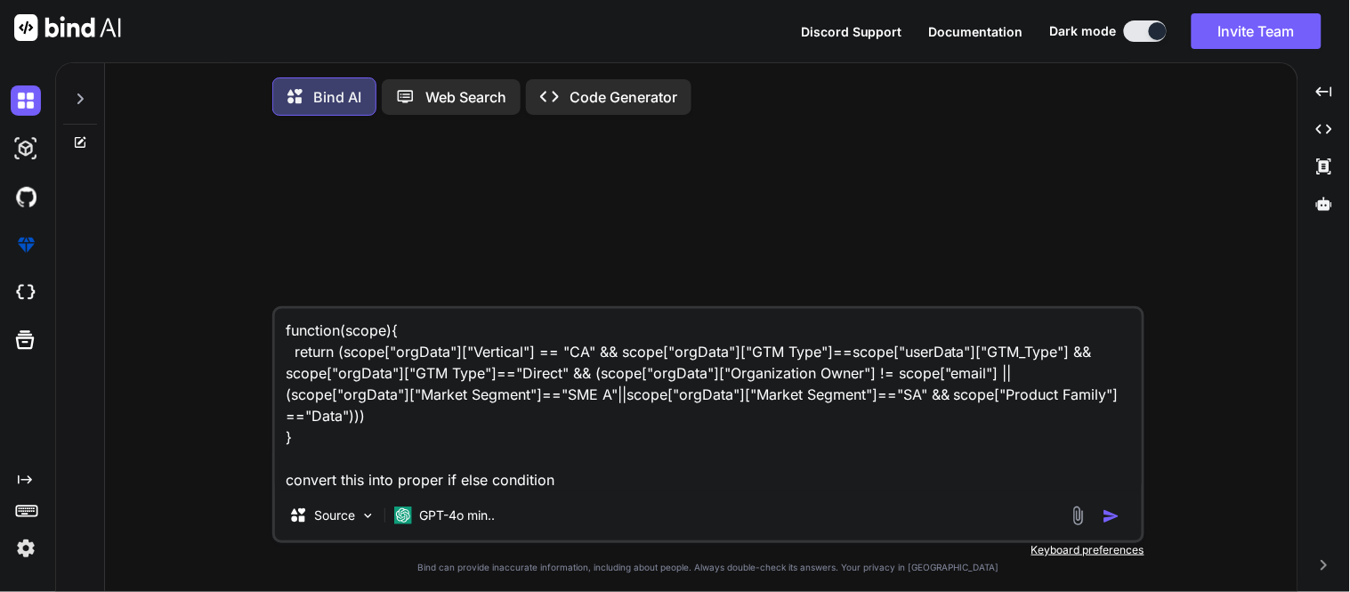
type textarea "x"
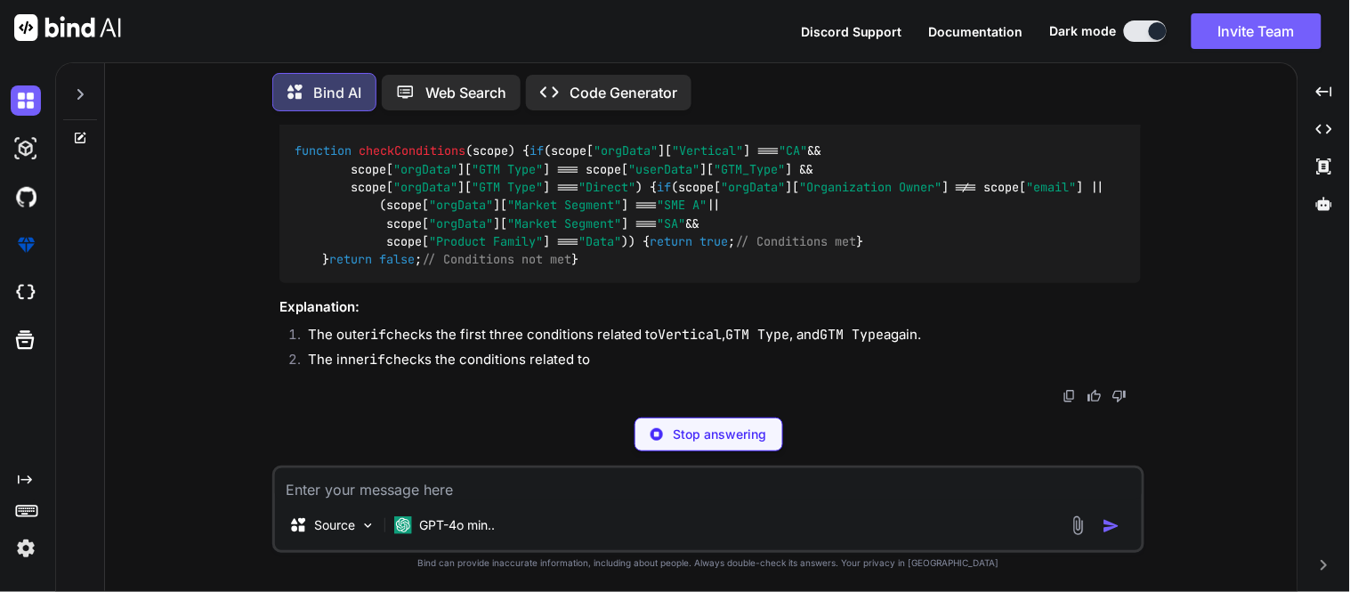
scroll to position [270, 0]
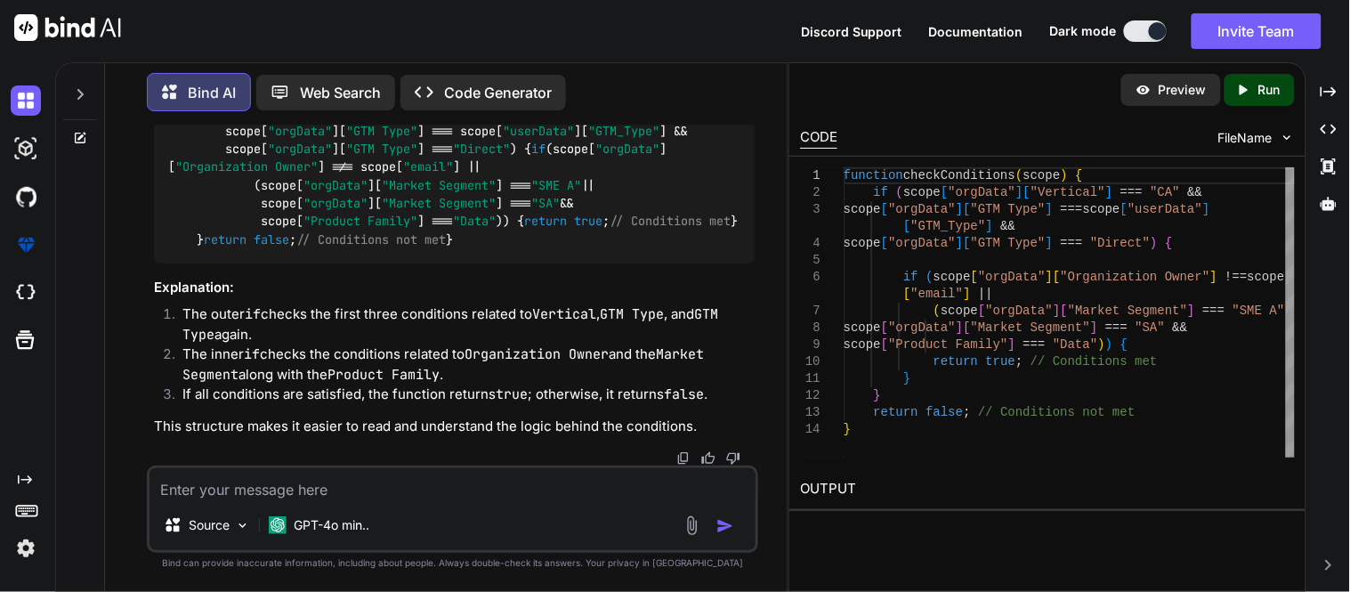
type textarea "x"
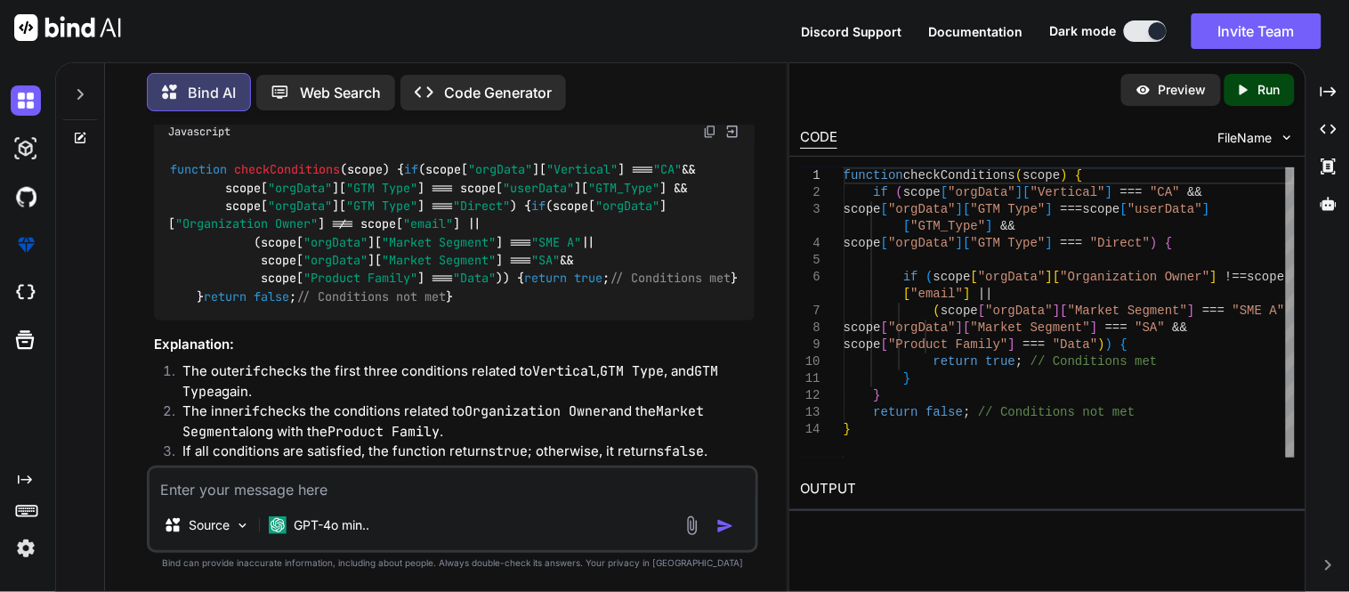
scroll to position [391, 0]
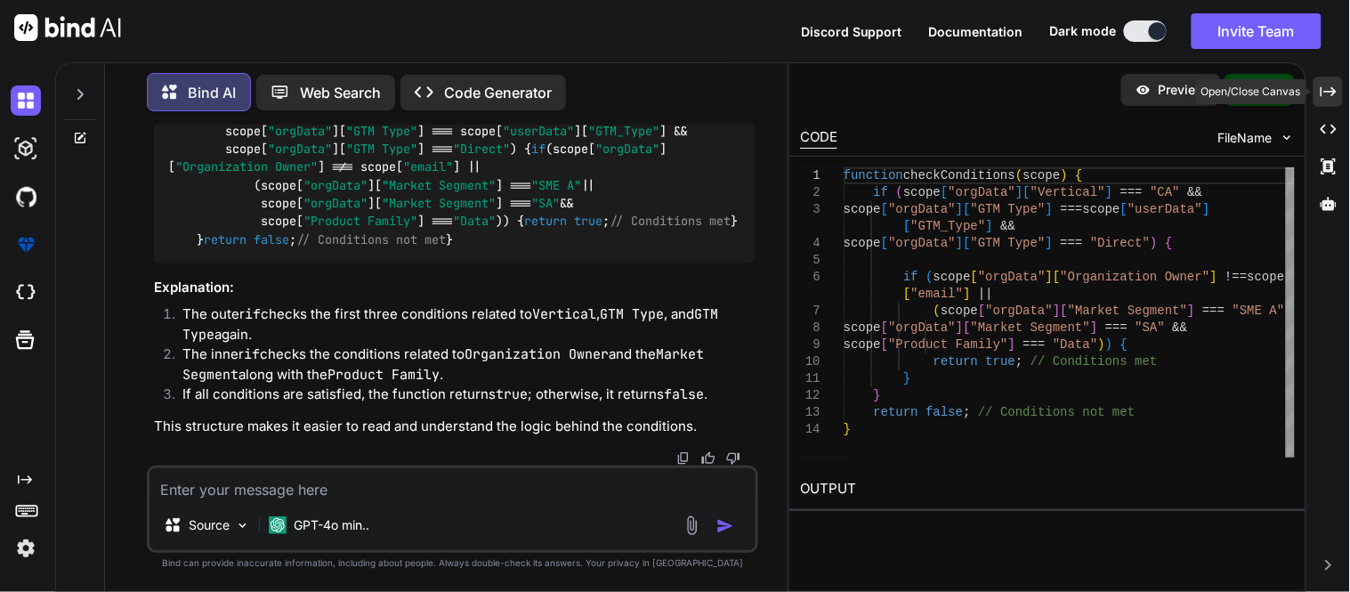
click at [1331, 92] on icon at bounding box center [1328, 91] width 16 height 10
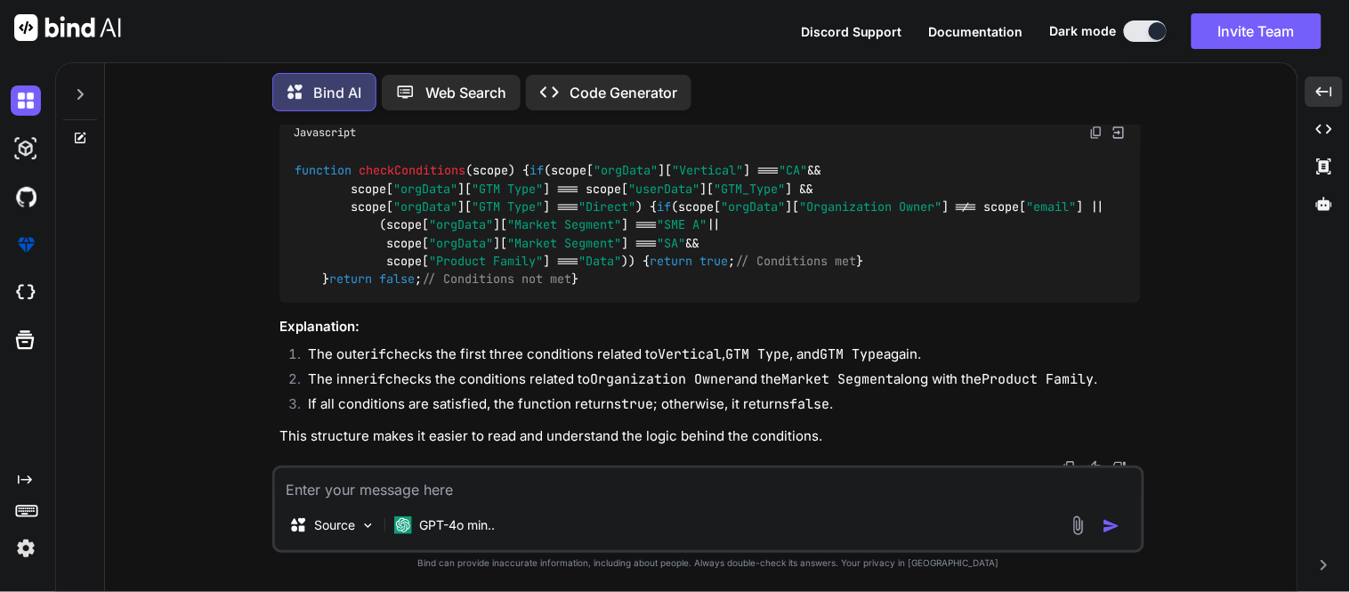
scroll to position [197, 0]
